Goal: Check status: Check status

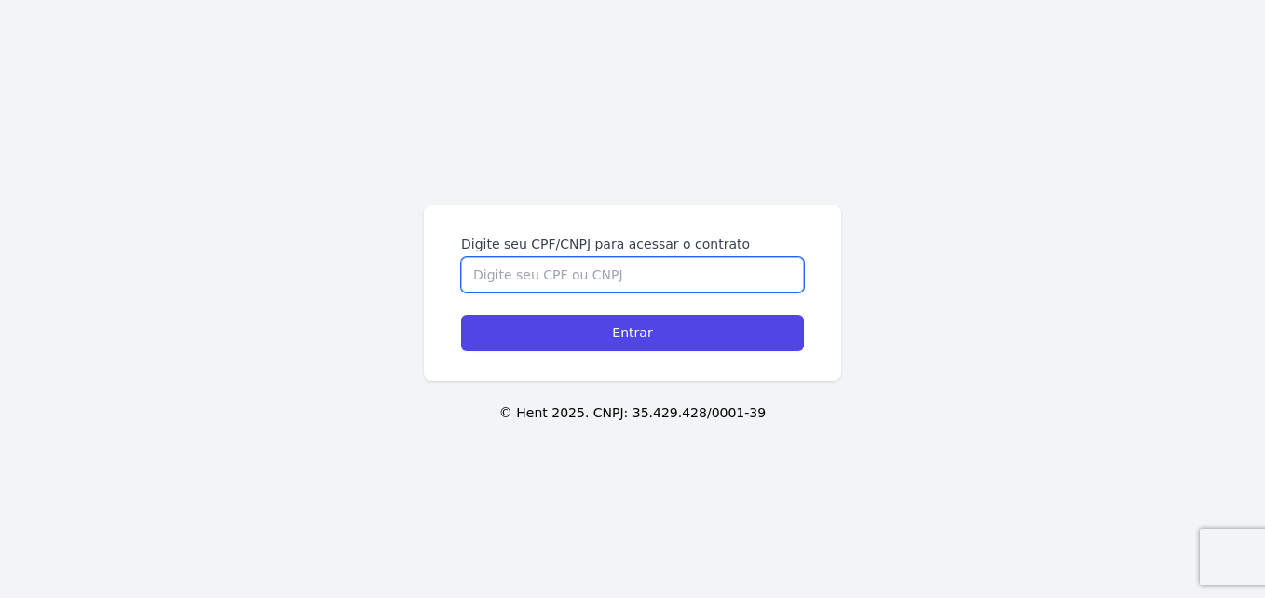
click at [627, 269] on input "Digite seu CPF/CNPJ para acessar o contrato" at bounding box center [632, 274] width 343 height 35
type input "3514108080"
click at [461, 315] on input "Entrar" at bounding box center [632, 333] width 343 height 36
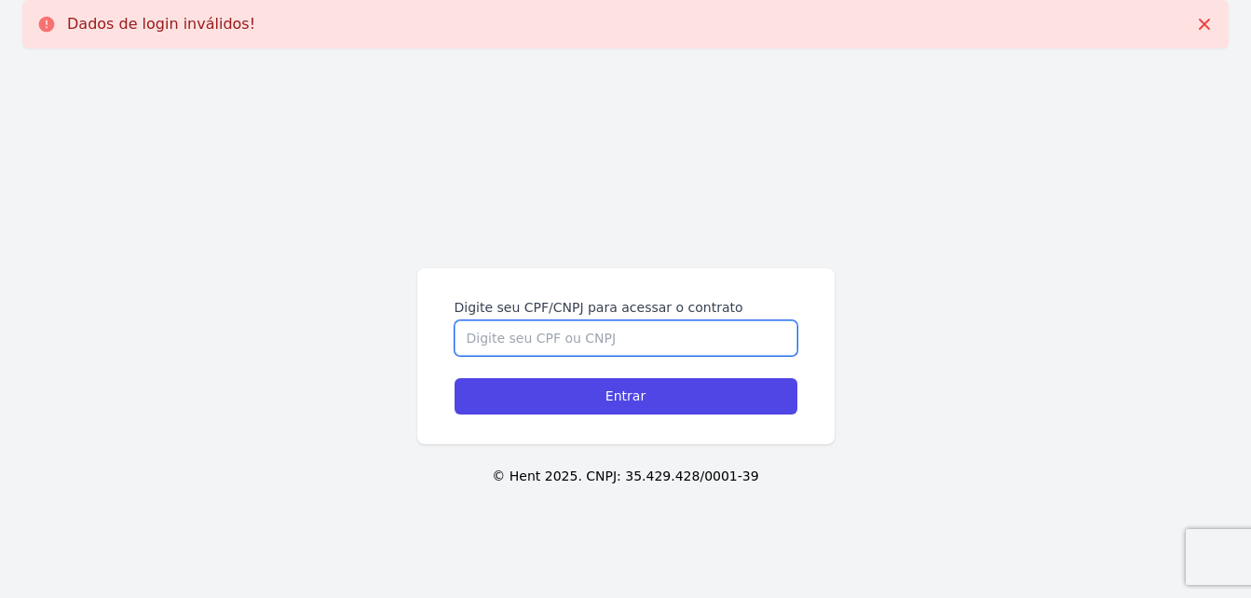
click at [603, 331] on input "Digite seu CPF/CNPJ para acessar o contrato" at bounding box center [626, 337] width 343 height 35
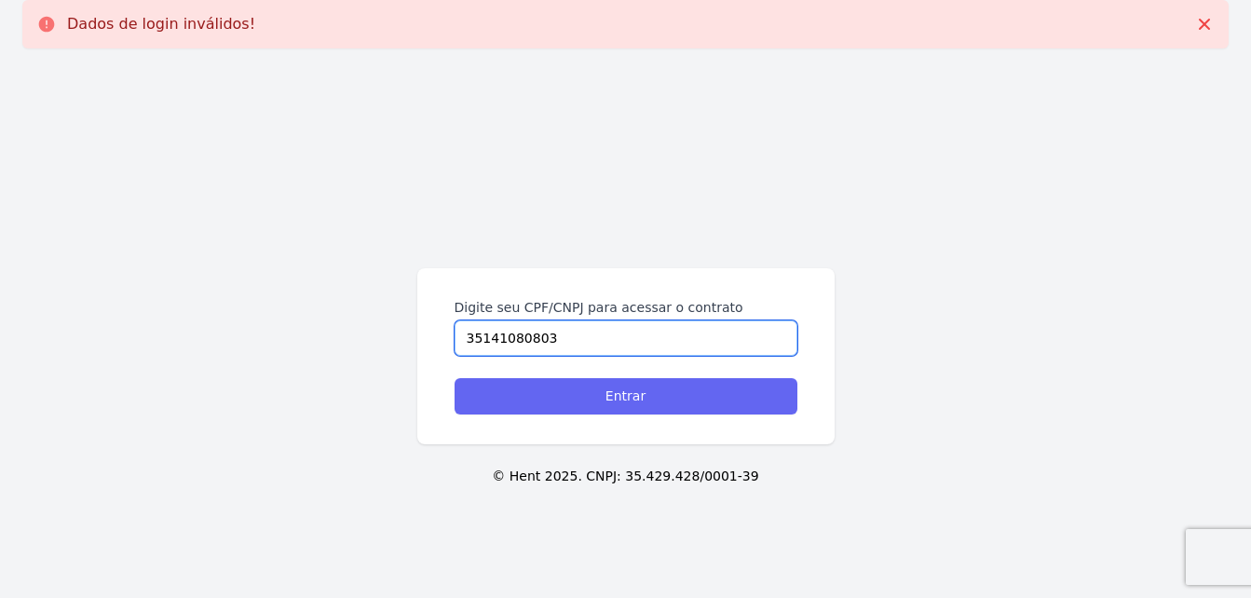
type input "35141080803"
click at [643, 392] on input "Entrar" at bounding box center [626, 396] width 343 height 36
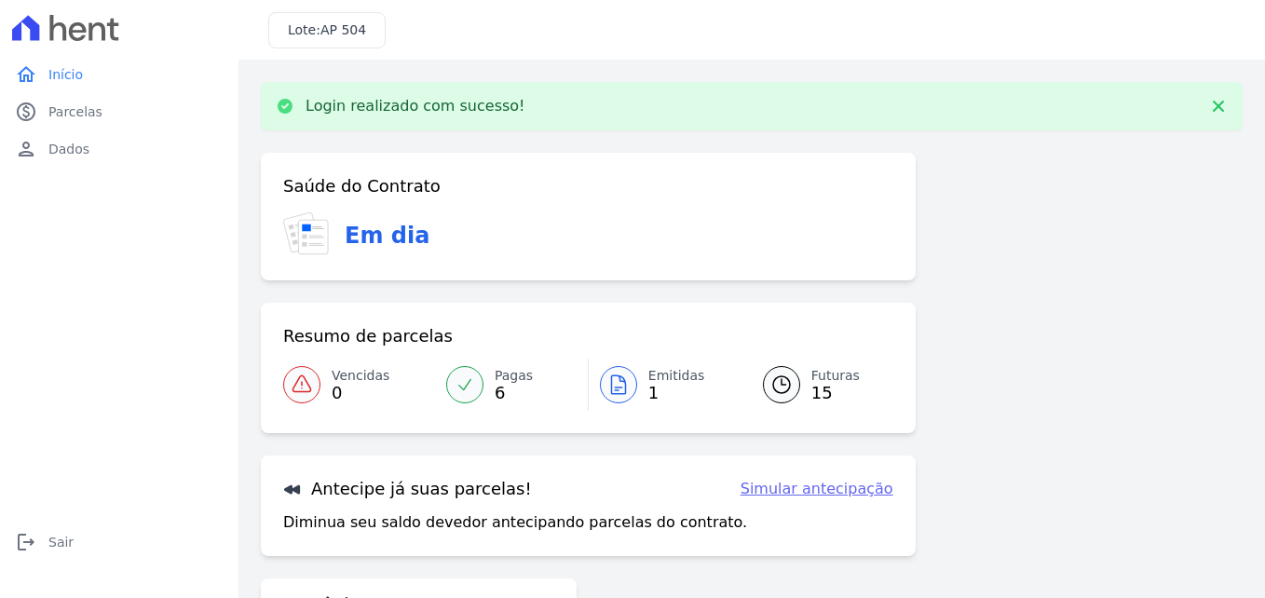
click at [617, 392] on icon at bounding box center [618, 385] width 22 height 22
